Goal: Task Accomplishment & Management: Manage account settings

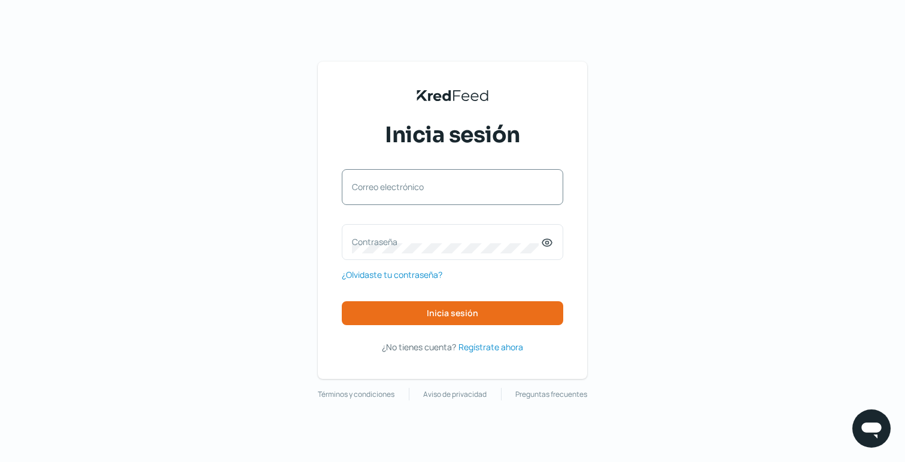
click at [455, 183] on label "Correo electrónico" at bounding box center [446, 186] width 189 height 11
click at [455, 188] on input "Correo electrónico" at bounding box center [452, 193] width 201 height 11
click at [0, 462] on com-1password-button at bounding box center [0, 462] width 0 height 0
type input "marysol2295@gmail.com"
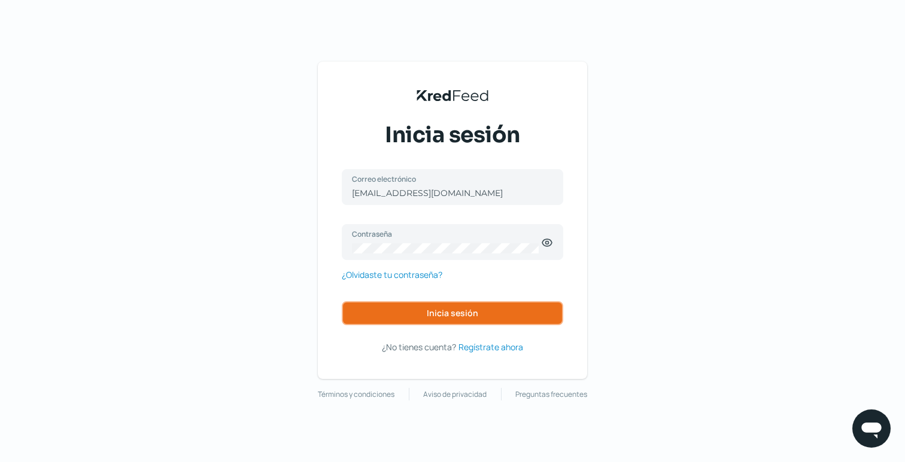
click at [516, 315] on button "Inicia sesión" at bounding box center [452, 314] width 221 height 24
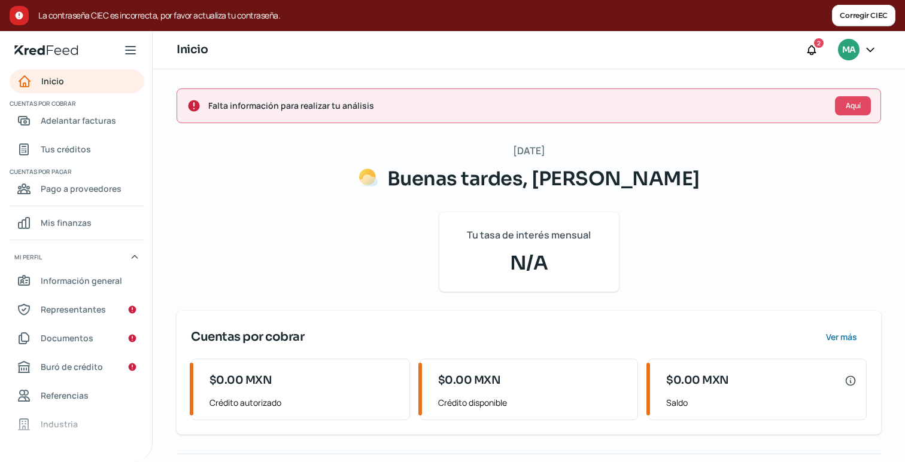
click at [872, 45] on icon at bounding box center [870, 50] width 12 height 12
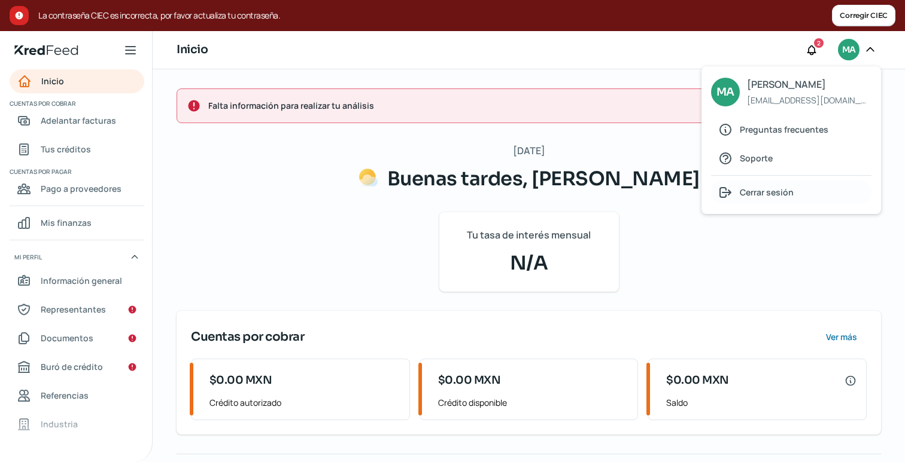
click at [781, 191] on span "Cerrar sesión" at bounding box center [767, 192] width 54 height 15
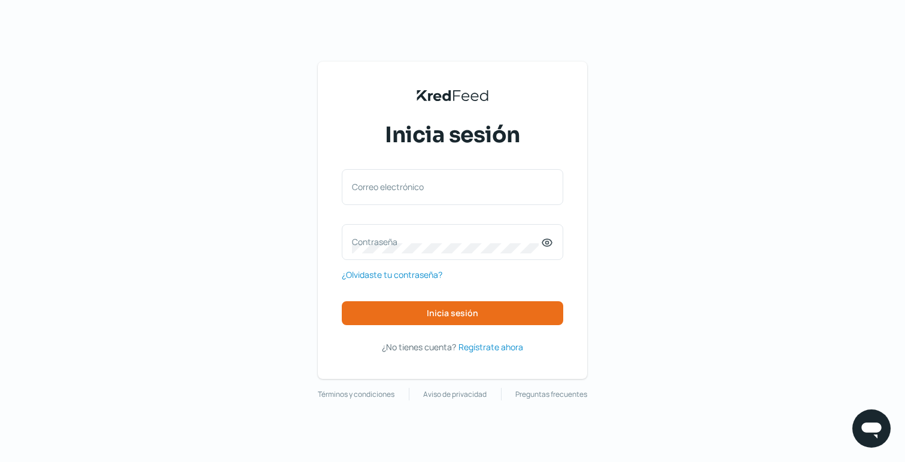
click at [218, 220] on div "KredFeed's Black Logo Inicia sesión Correo electrónico Contraseña ¿Olvidaste tu…" at bounding box center [452, 231] width 905 height 462
click at [802, 194] on div "KredFeed's Black Logo Inicia sesión Correo electrónico Contraseña ¿Olvidaste tu…" at bounding box center [452, 231] width 905 height 462
click at [705, 184] on div "KredFeed's Black Logo Inicia sesión Correo electrónico Contraseña ¿Olvidaste tu…" at bounding box center [452, 231] width 905 height 462
click at [807, 172] on div "KredFeed's Black Logo Inicia sesión Correo electrónico Contraseña ¿Olvidaste tu…" at bounding box center [452, 231] width 905 height 462
